Goal: Transaction & Acquisition: Obtain resource

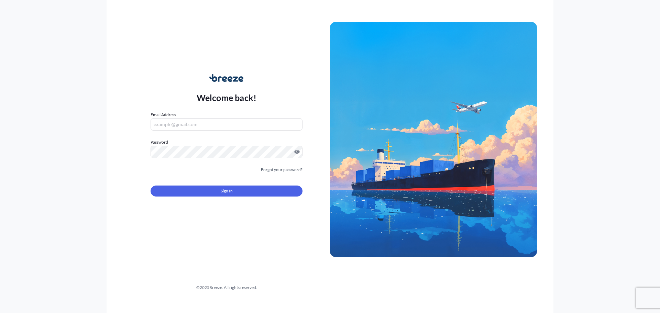
type input "[PERSON_NAME][EMAIL_ADDRESS][PERSON_NAME][DOMAIN_NAME]"
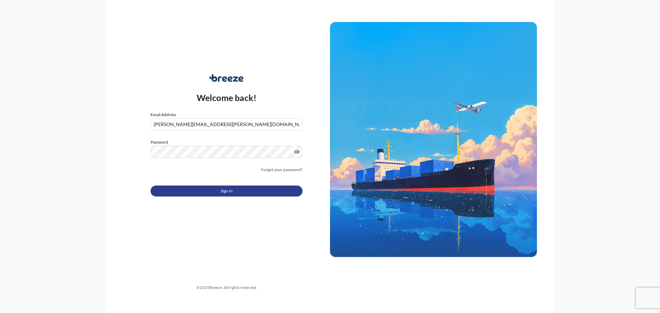
click at [203, 192] on button "Sign In" at bounding box center [226, 190] width 152 height 11
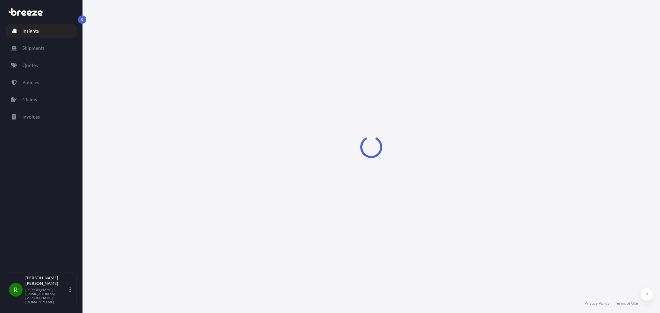
select select "2025"
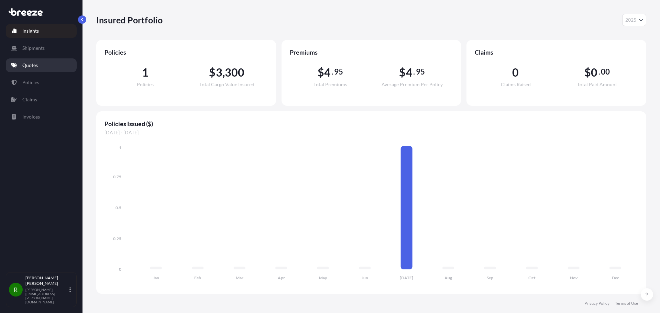
click at [37, 65] on p "Quotes" at bounding box center [29, 65] width 15 height 7
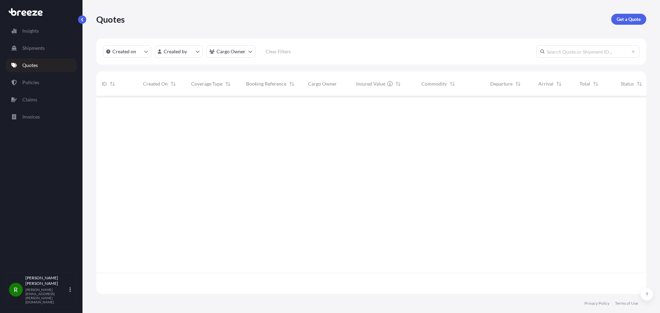
scroll to position [217, 544]
click at [630, 20] on p "Get a Quote" at bounding box center [628, 19] width 24 height 7
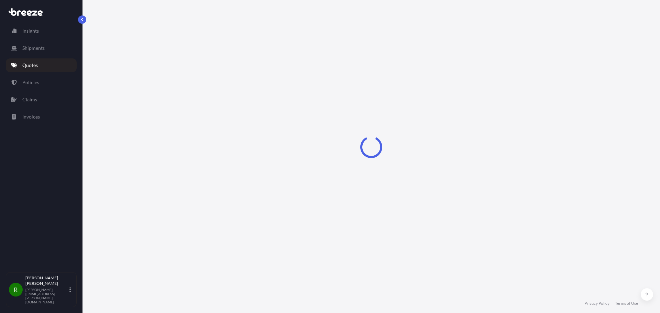
select select "Sea"
select select "1"
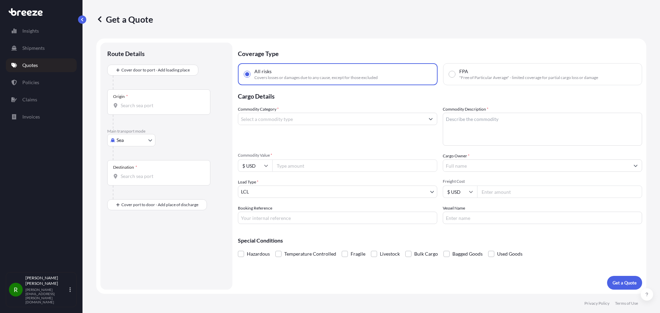
click at [267, 120] on input "Commodity Category *" at bounding box center [331, 119] width 186 height 12
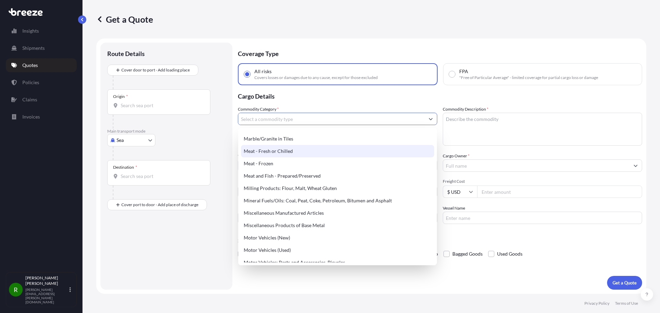
scroll to position [927, 0]
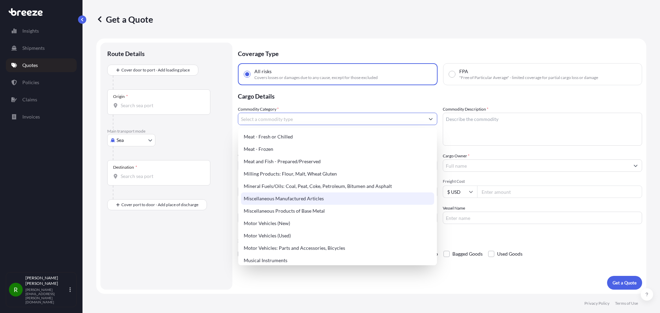
click at [290, 199] on div "Miscellaneous Manufactured Articles" at bounding box center [337, 198] width 193 height 12
type input "Miscellaneous Manufactured Articles"
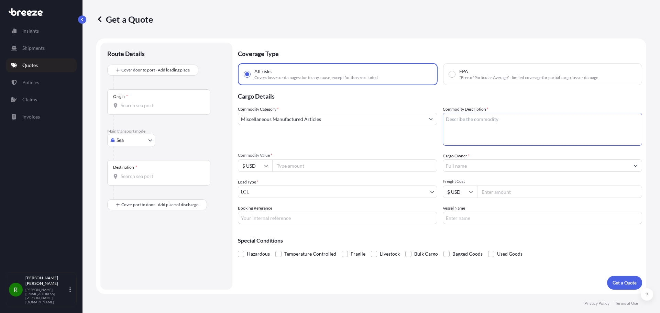
click at [459, 121] on textarea "Commodity Description *" at bounding box center [541, 129] width 199 height 33
click at [297, 166] on input "Commodity Value *" at bounding box center [354, 165] width 165 height 12
type input "25000"
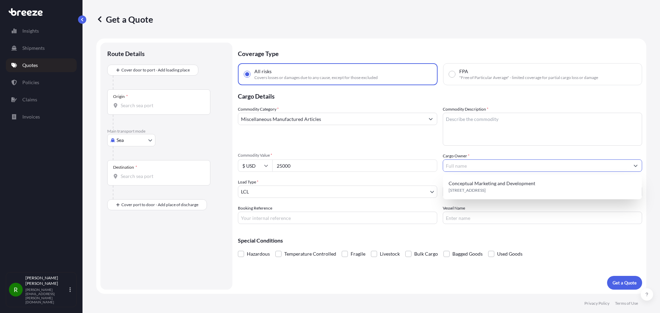
click at [469, 121] on textarea "Commodity Description *" at bounding box center [541, 129] width 199 height 33
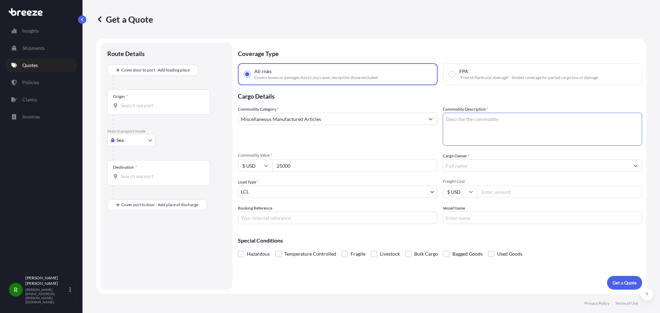
click at [498, 193] on input "Freight Cost" at bounding box center [559, 191] width 165 height 12
type input "1000"
click at [454, 162] on input "Cargo Owner *" at bounding box center [536, 165] width 186 height 12
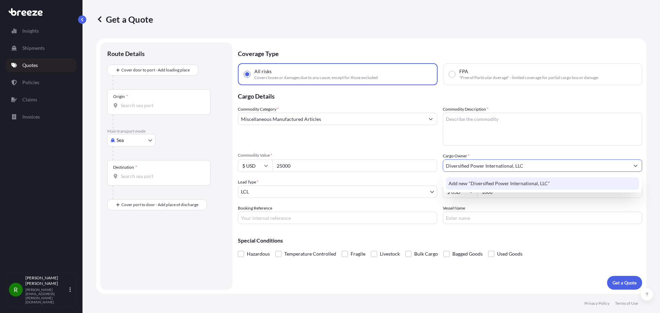
click at [497, 182] on span "Add new "Diversified Power International, LLC"" at bounding box center [498, 183] width 101 height 7
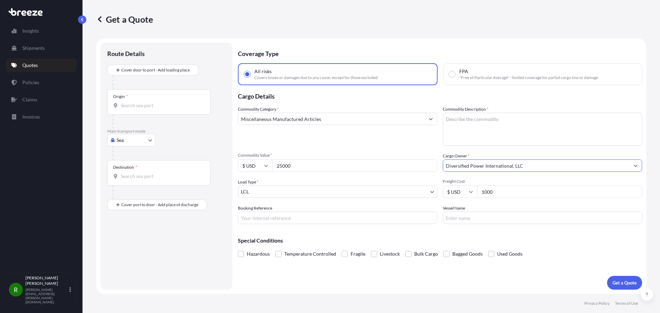
type input "Diversified Power International, LLC"
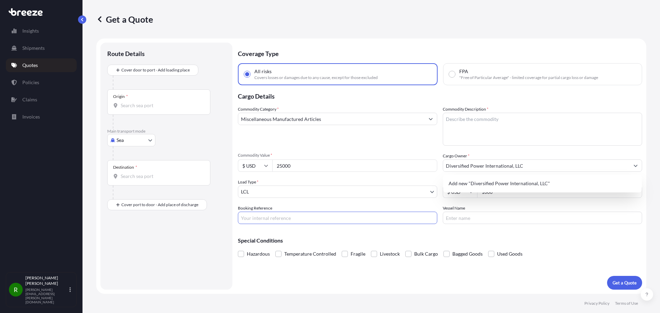
click at [261, 219] on input "Booking Reference" at bounding box center [337, 218] width 199 height 12
paste input "RGL2509008"
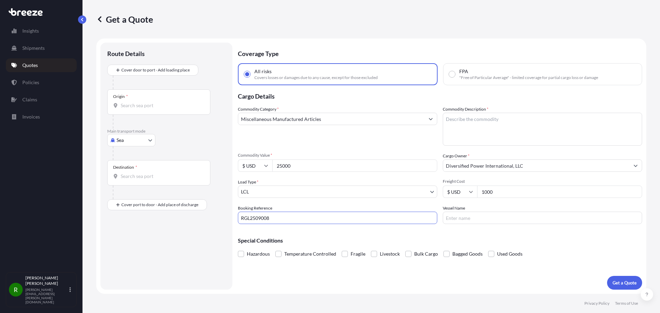
type input "RGL2509008"
click at [481, 220] on input "Vessel Name" at bounding box center [541, 218] width 199 height 12
paste input "OOCL BAUHINIA 007E"
type input "OOCL BAUHINIA 007E"
click at [461, 121] on textarea "Commodity Description *" at bounding box center [541, 129] width 199 height 33
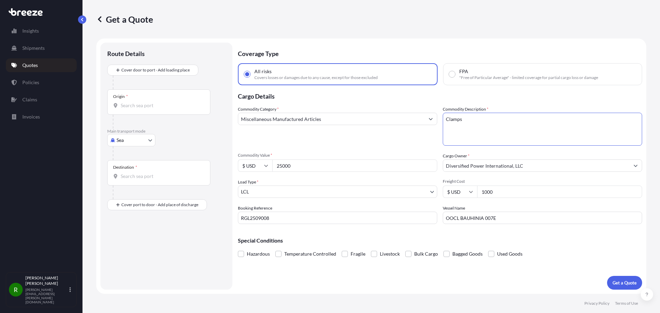
type textarea "Clamps"
click at [138, 103] on input "Origin *" at bounding box center [161, 105] width 81 height 7
type input "TWTYN - [GEOGRAPHIC_DATA], [GEOGRAPHIC_DATA]"
click at [137, 173] on div "Destination *" at bounding box center [158, 175] width 103 height 25
click at [137, 176] on input "Destination *" at bounding box center [161, 179] width 81 height 7
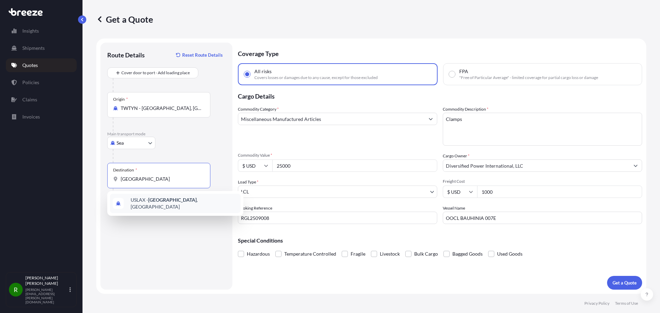
click at [143, 203] on span "USLAX - [GEOGRAPHIC_DATA] , [GEOGRAPHIC_DATA]" at bounding box center [184, 203] width 107 height 14
type input "USLAX - [GEOGRAPHIC_DATA], [GEOGRAPHIC_DATA]"
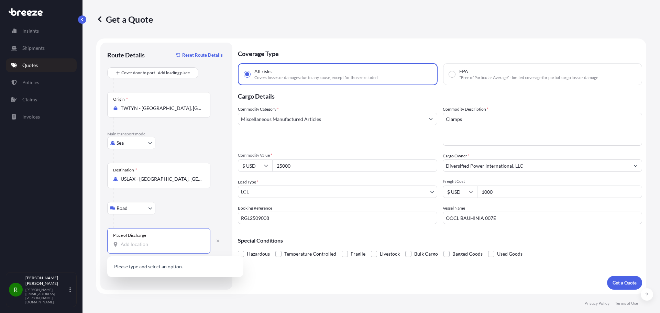
click at [131, 243] on input "Place of Discharge" at bounding box center [161, 244] width 81 height 7
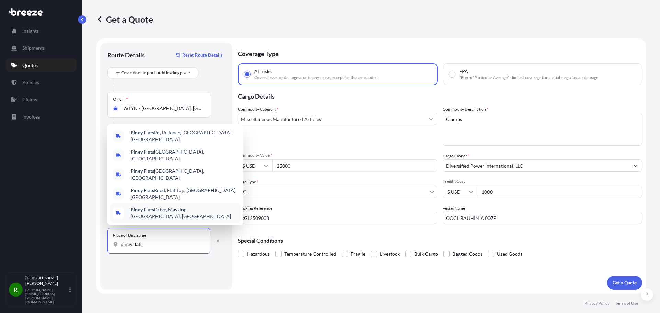
drag, startPoint x: 159, startPoint y: 245, endPoint x: 73, endPoint y: 250, distance: 86.0
click at [73, 250] on div "Insights Shipments Quotes Policies Claims Invoices R [PERSON_NAME] [PERSON_NAME…" at bounding box center [330, 156] width 660 height 313
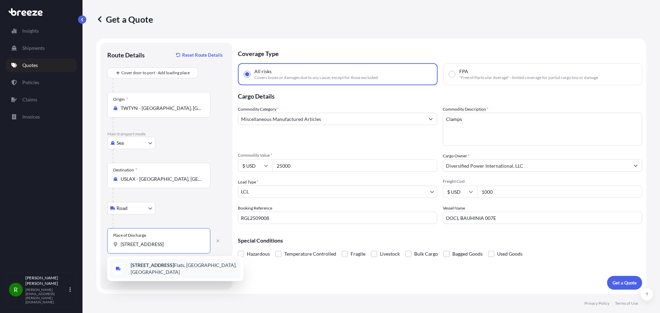
click at [161, 268] on b "[STREET_ADDRESS]" at bounding box center [152, 265] width 43 height 6
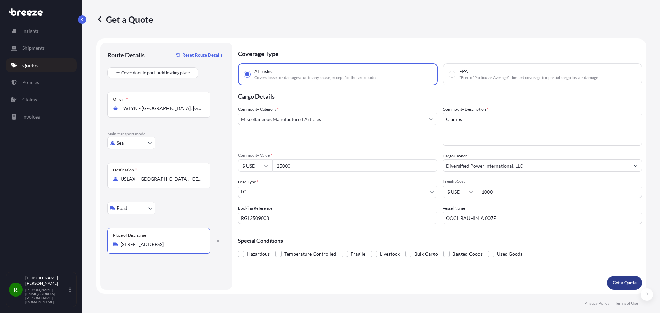
type input "[STREET_ADDRESS]"
click at [628, 281] on p "Get a Quote" at bounding box center [624, 282] width 24 height 7
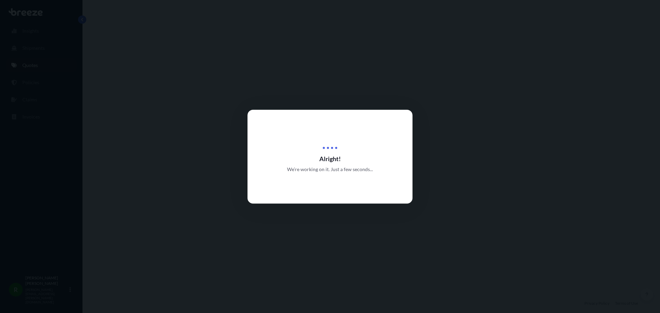
select select "Sea"
select select "Road"
select select "1"
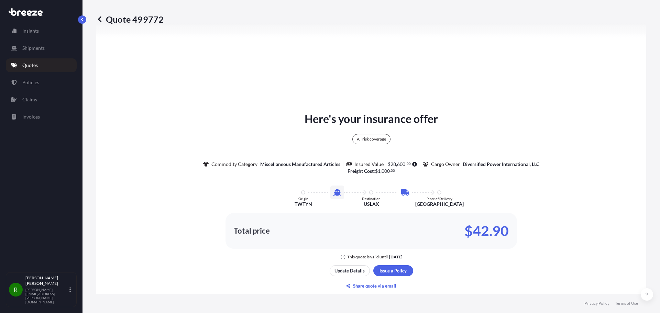
scroll to position [387, 0]
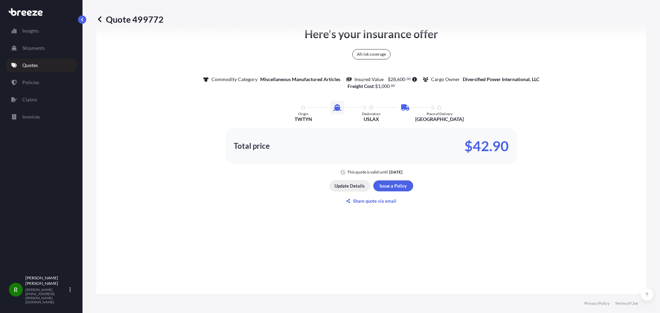
click at [344, 185] on p "Update Details" at bounding box center [349, 185] width 30 height 7
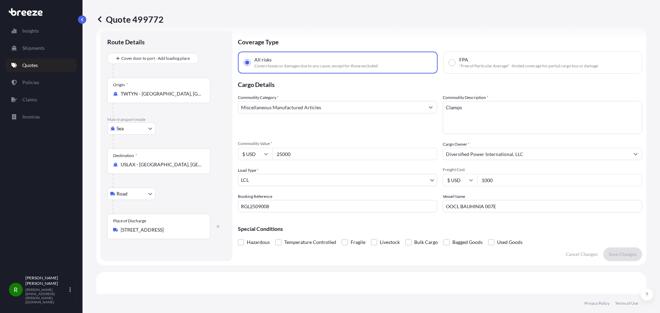
scroll to position [11, 0]
drag, startPoint x: 303, startPoint y: 157, endPoint x: 251, endPoint y: 158, distance: 51.2
click at [251, 158] on div "$ USD 25000" at bounding box center [337, 154] width 199 height 12
type input "10000"
click at [611, 256] on p "Save Changes" at bounding box center [622, 254] width 28 height 7
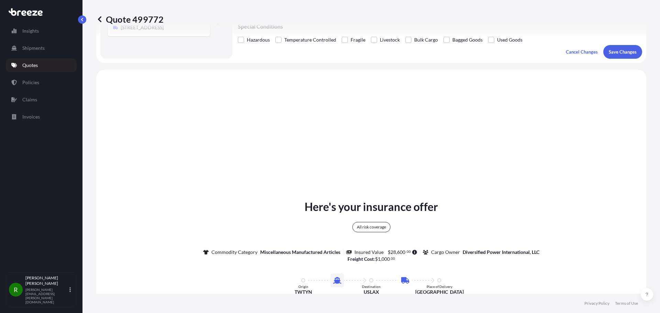
scroll to position [249, 0]
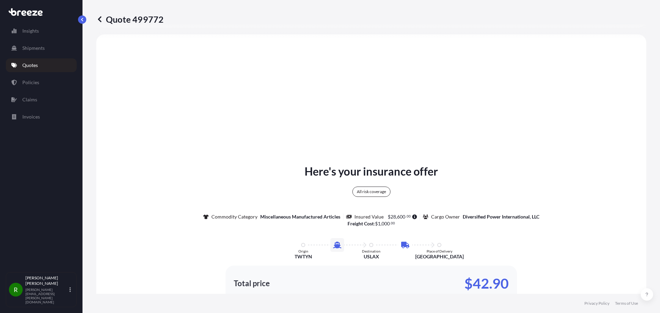
select select "Sea"
select select "Road"
select select "1"
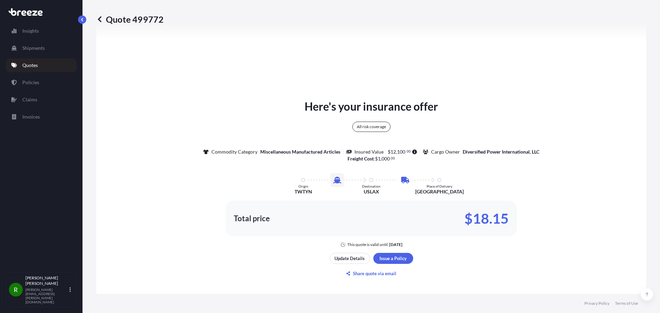
scroll to position [318, 0]
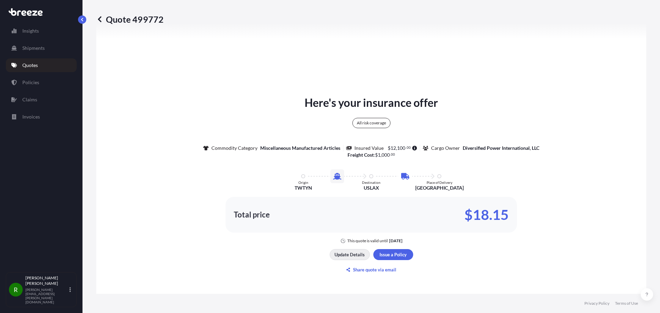
click at [349, 255] on p "Update Details" at bounding box center [349, 254] width 30 height 7
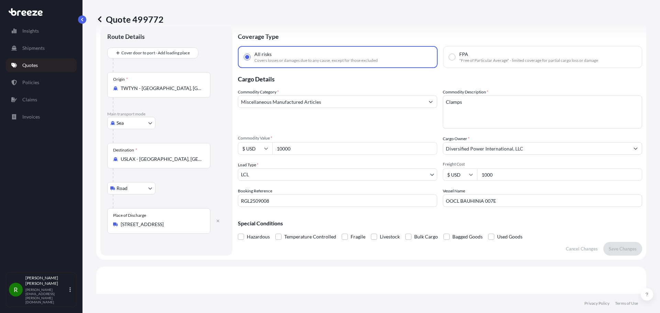
scroll to position [11, 0]
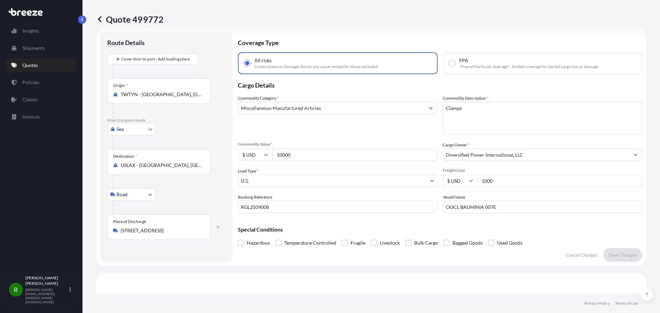
drag, startPoint x: 502, startPoint y: 179, endPoint x: 429, endPoint y: 179, distance: 72.5
click at [429, 179] on div "Commodity Category * Miscellaneous Manufactured Articles Commodity Description …" at bounding box center [440, 154] width 404 height 118
type input "885"
click at [304, 154] on input "10000" at bounding box center [354, 154] width 165 height 12
drag, startPoint x: 304, startPoint y: 156, endPoint x: 253, endPoint y: 152, distance: 50.7
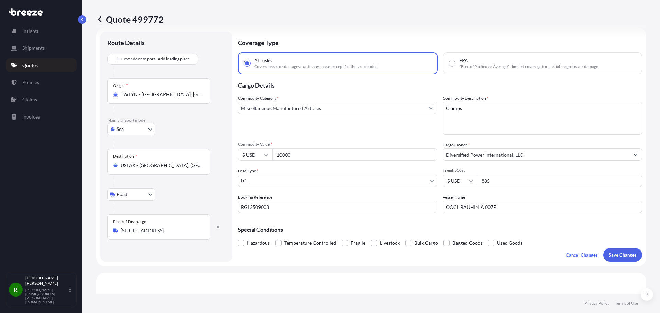
click at [253, 152] on div "$ USD 10000" at bounding box center [337, 154] width 199 height 12
type input "13258.85"
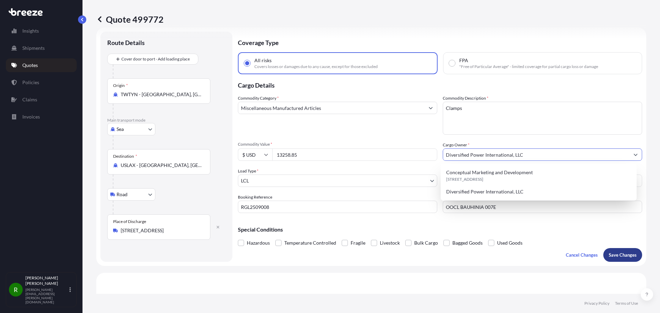
click at [619, 254] on p "Save Changes" at bounding box center [622, 254] width 28 height 7
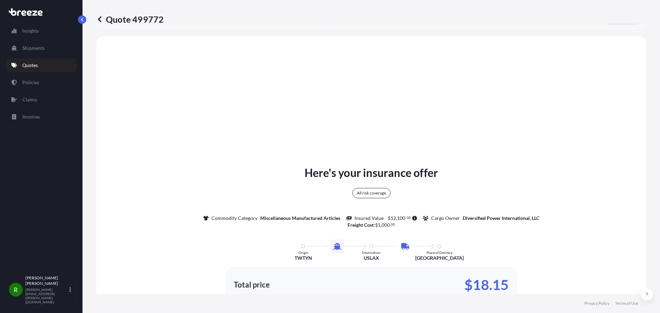
scroll to position [249, 0]
select select "Sea"
select select "Road"
select select "1"
